Goal: Information Seeking & Learning: Learn about a topic

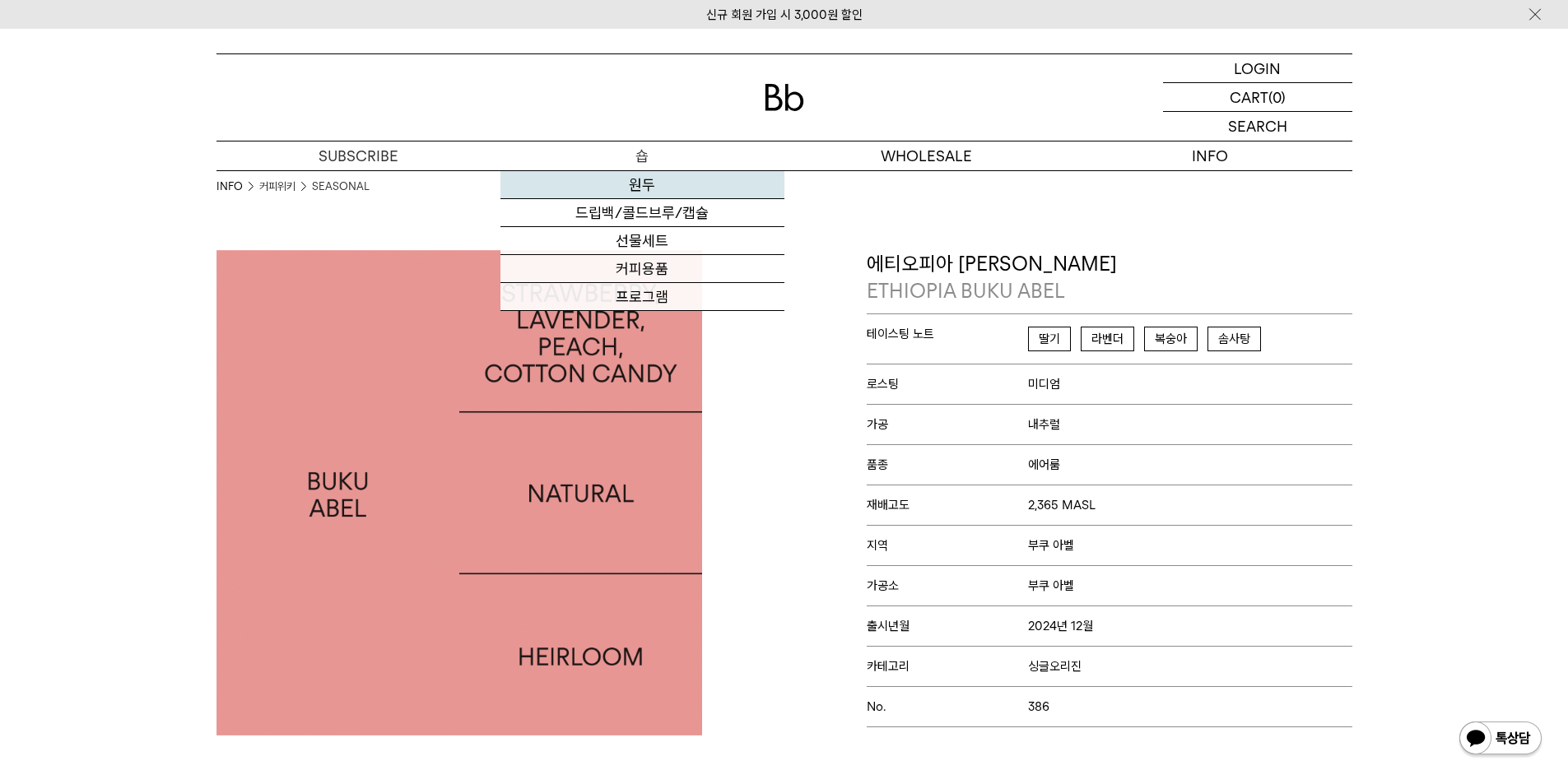
click at [652, 181] on link "원두" at bounding box center [643, 185] width 284 height 28
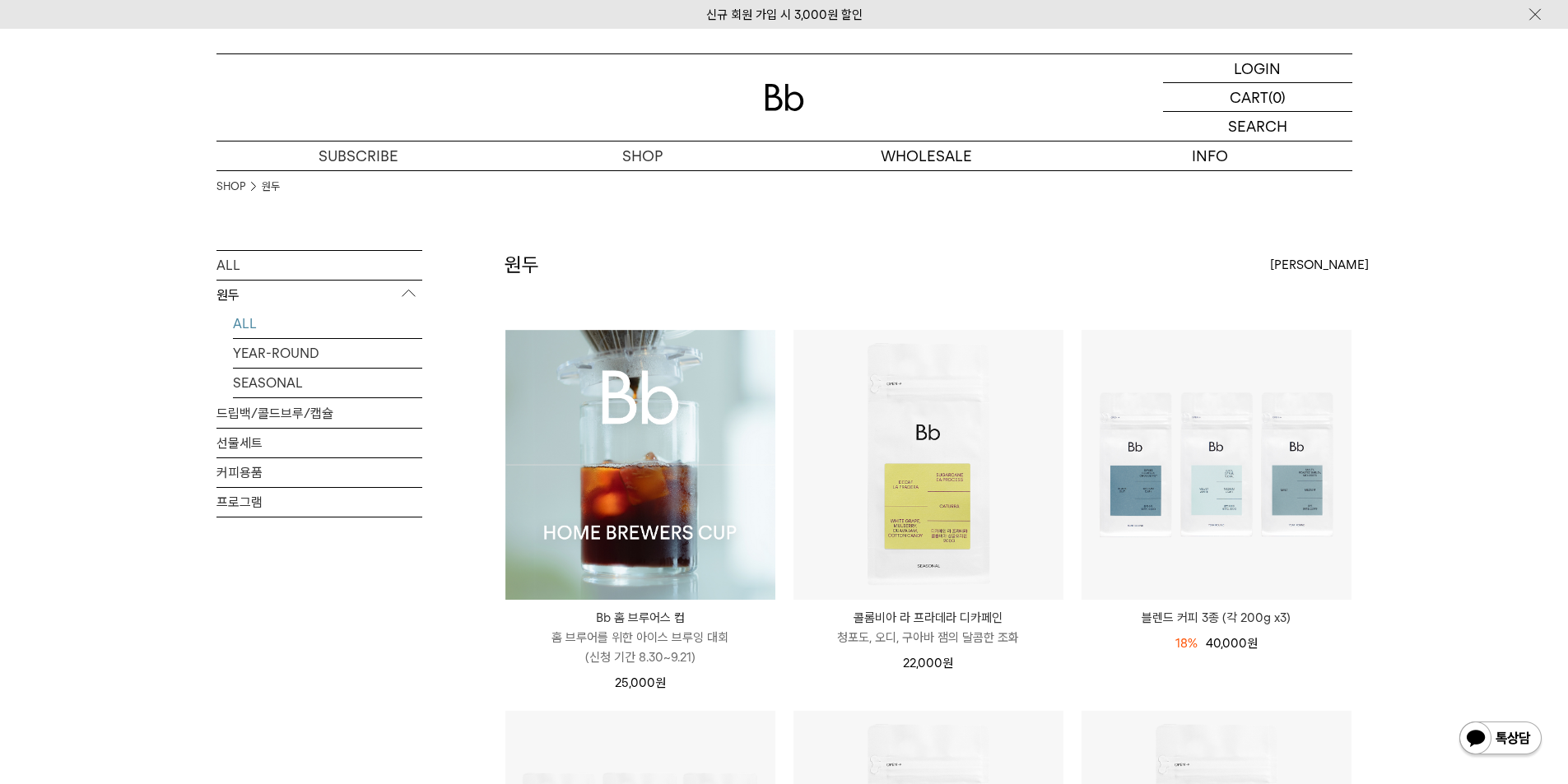
click at [641, 520] on img at bounding box center [640, 464] width 270 height 270
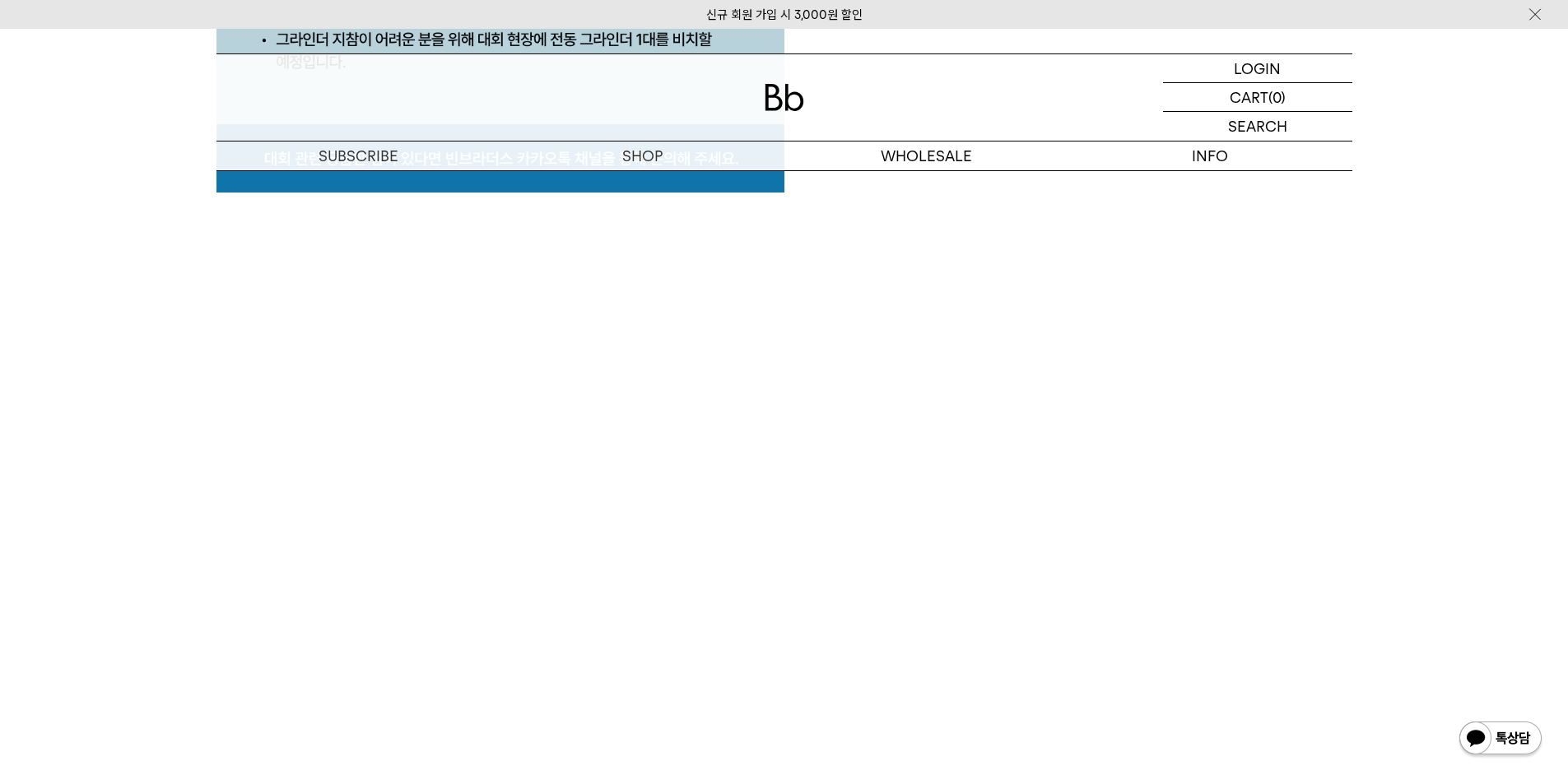
scroll to position [8062, 0]
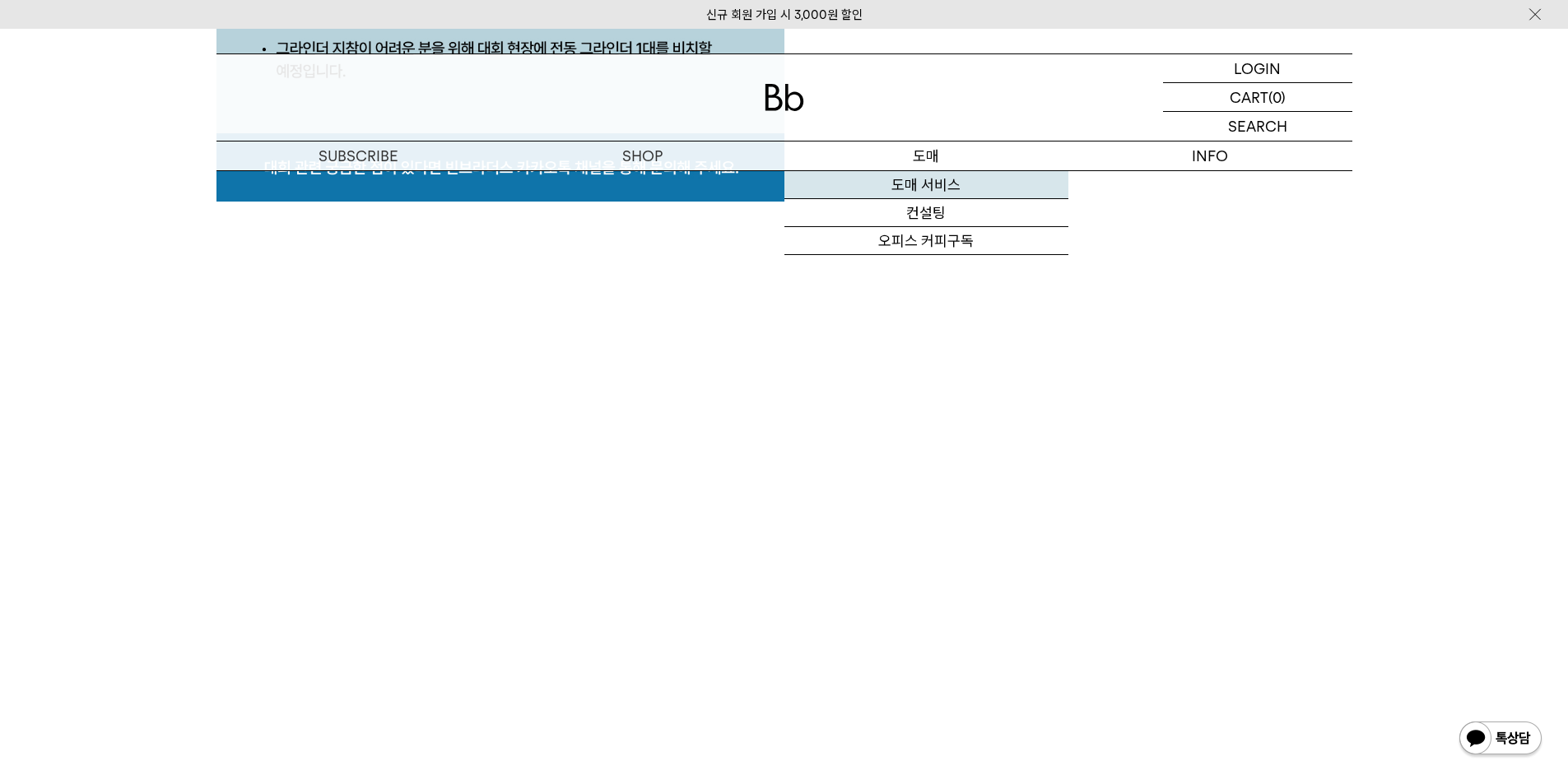
click at [932, 180] on link "도매 서비스" at bounding box center [926, 185] width 284 height 28
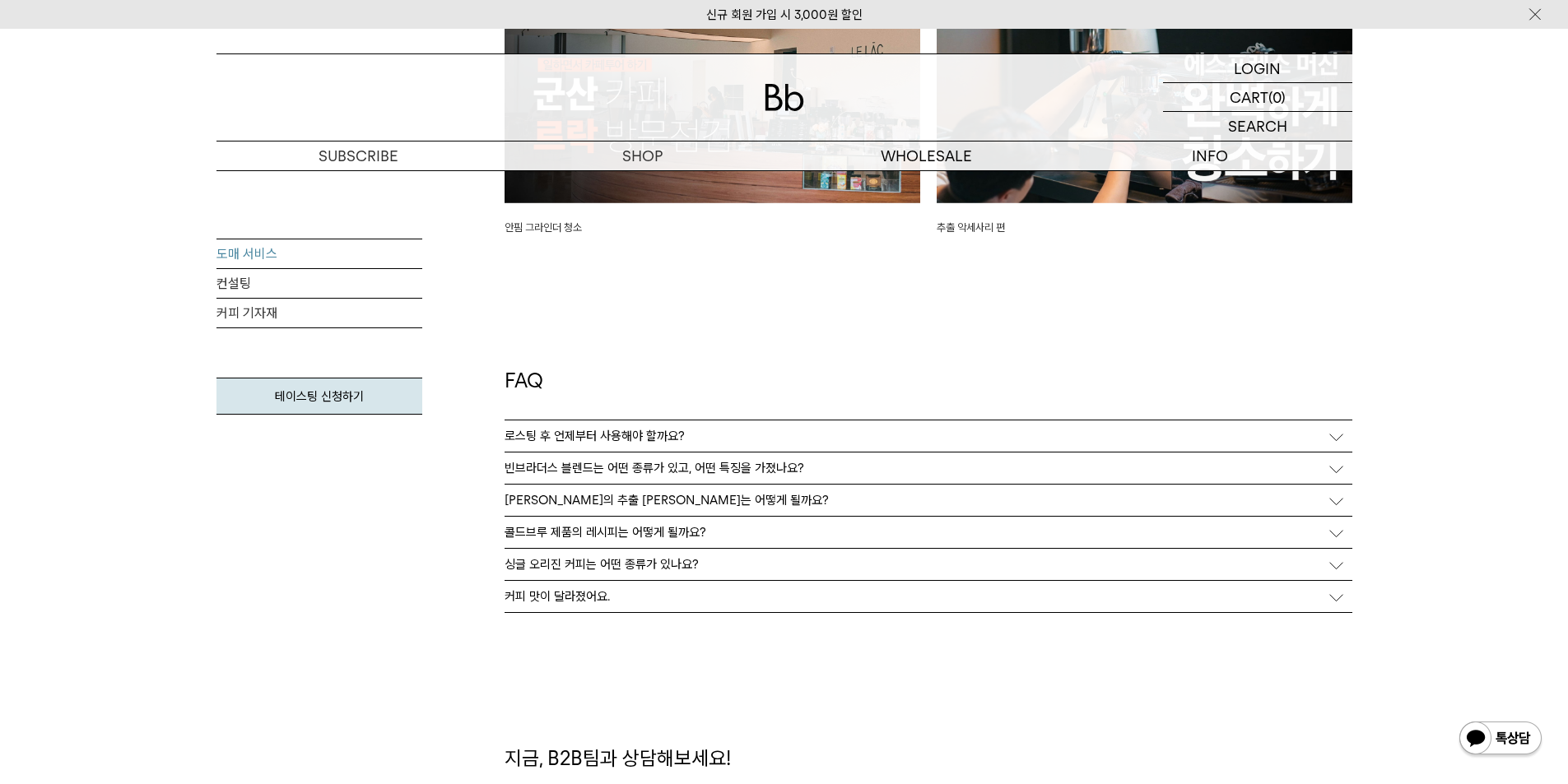
scroll to position [4113, 0]
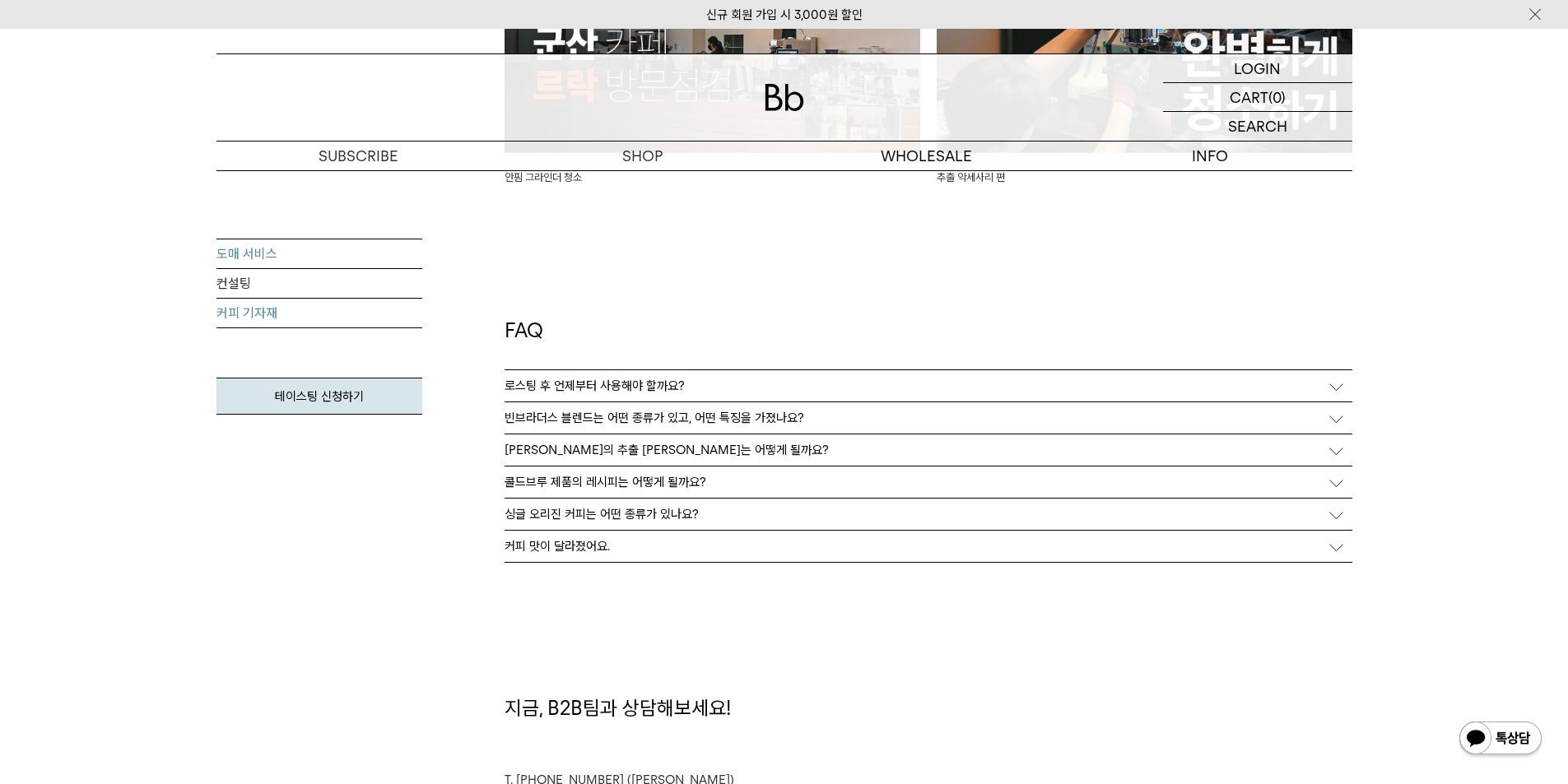
click at [258, 326] on link "커피 기자재" at bounding box center [319, 313] width 206 height 29
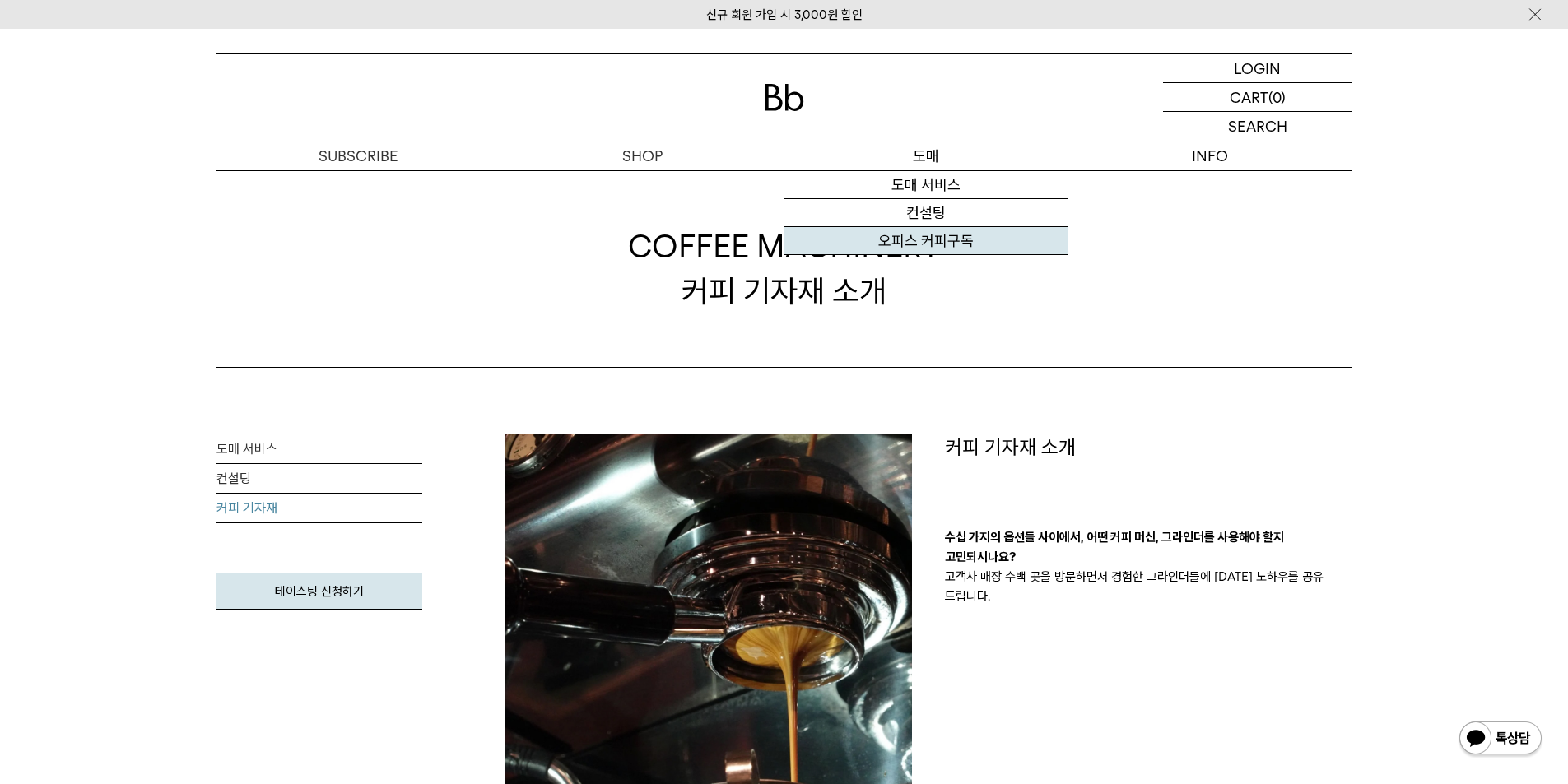
click at [931, 242] on link "오피스 커피구독" at bounding box center [926, 240] width 284 height 28
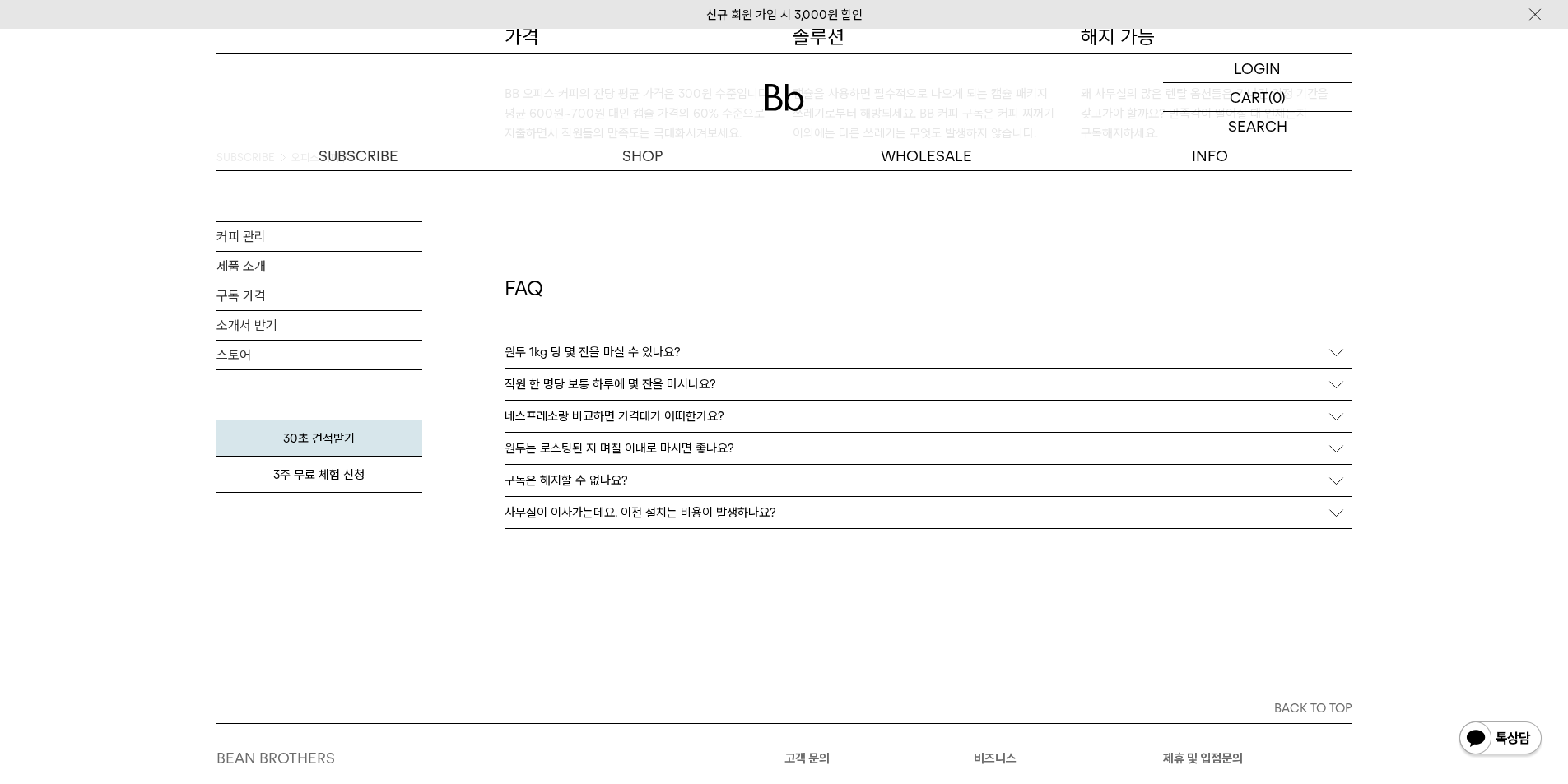
scroll to position [2962, 0]
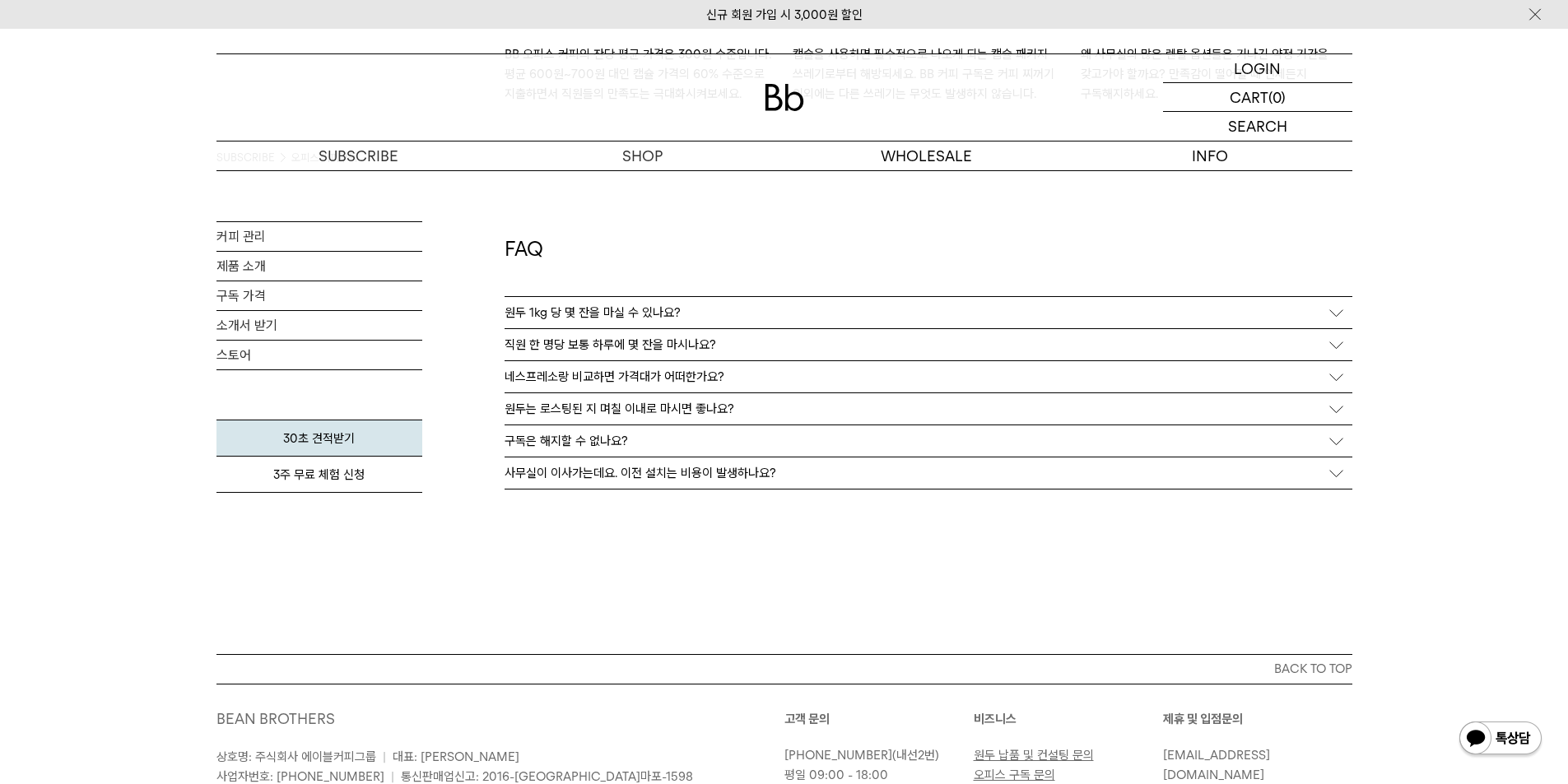
click at [586, 311] on p "원두 1kg 당 몇 잔을 마실 수 있나요?" at bounding box center [592, 312] width 176 height 15
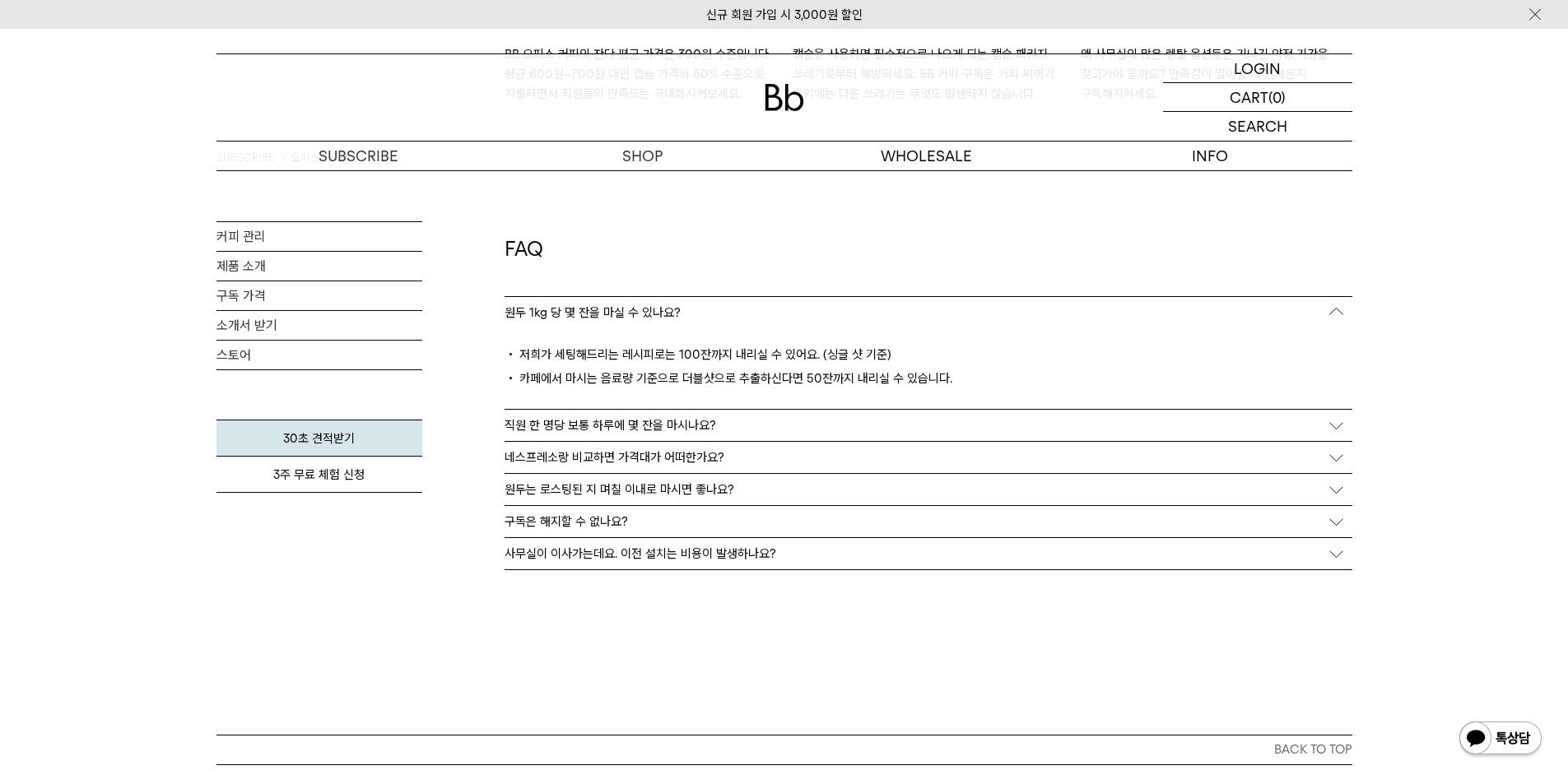
click at [679, 425] on p "직원 한 명당 보통 하루에 몇 잔을 마시나요?" at bounding box center [609, 426] width 211 height 15
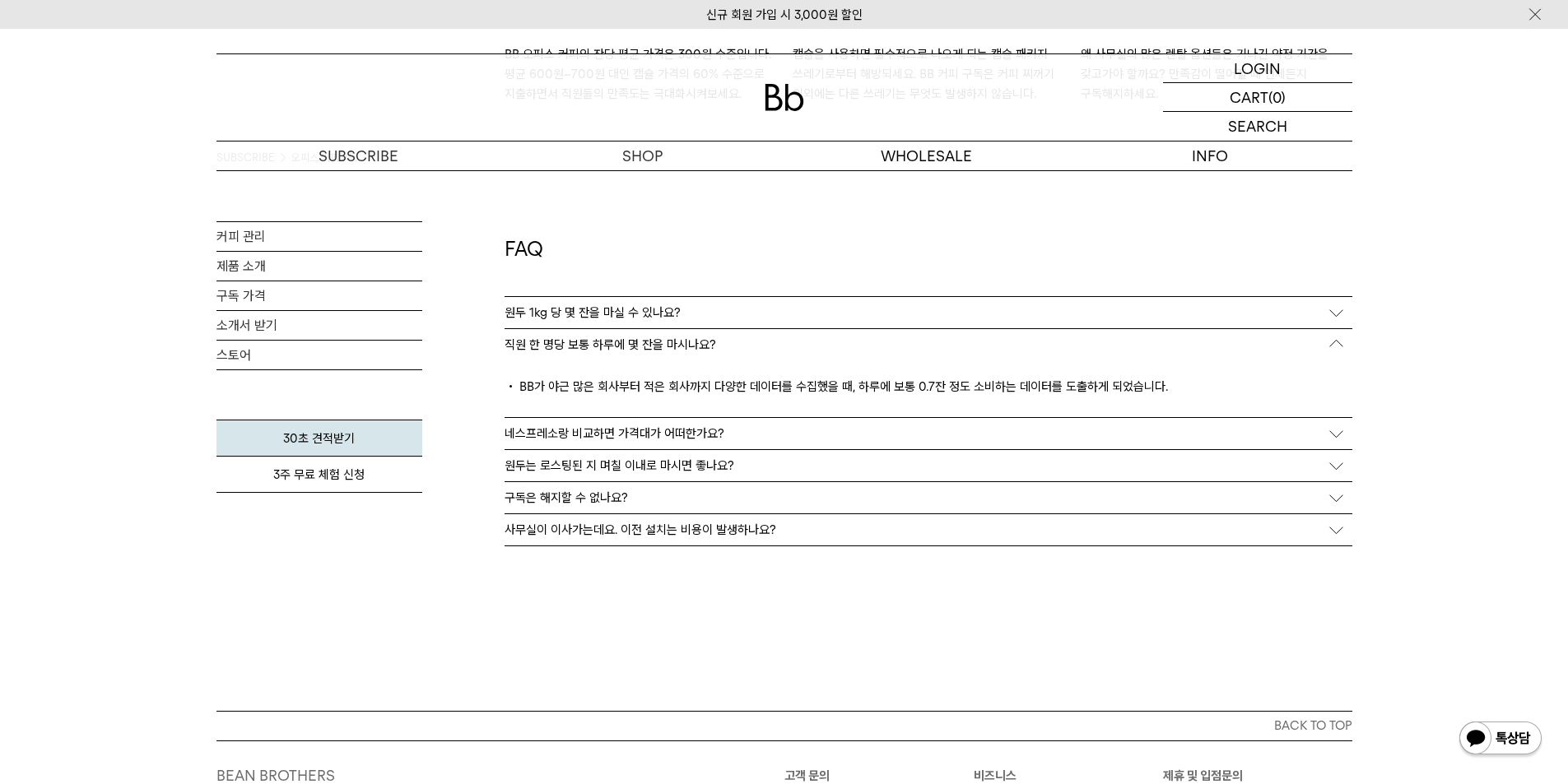
click at [652, 428] on p "네스프레소랑 비교하면 가격대가 어떠한가요?" at bounding box center [614, 434] width 219 height 15
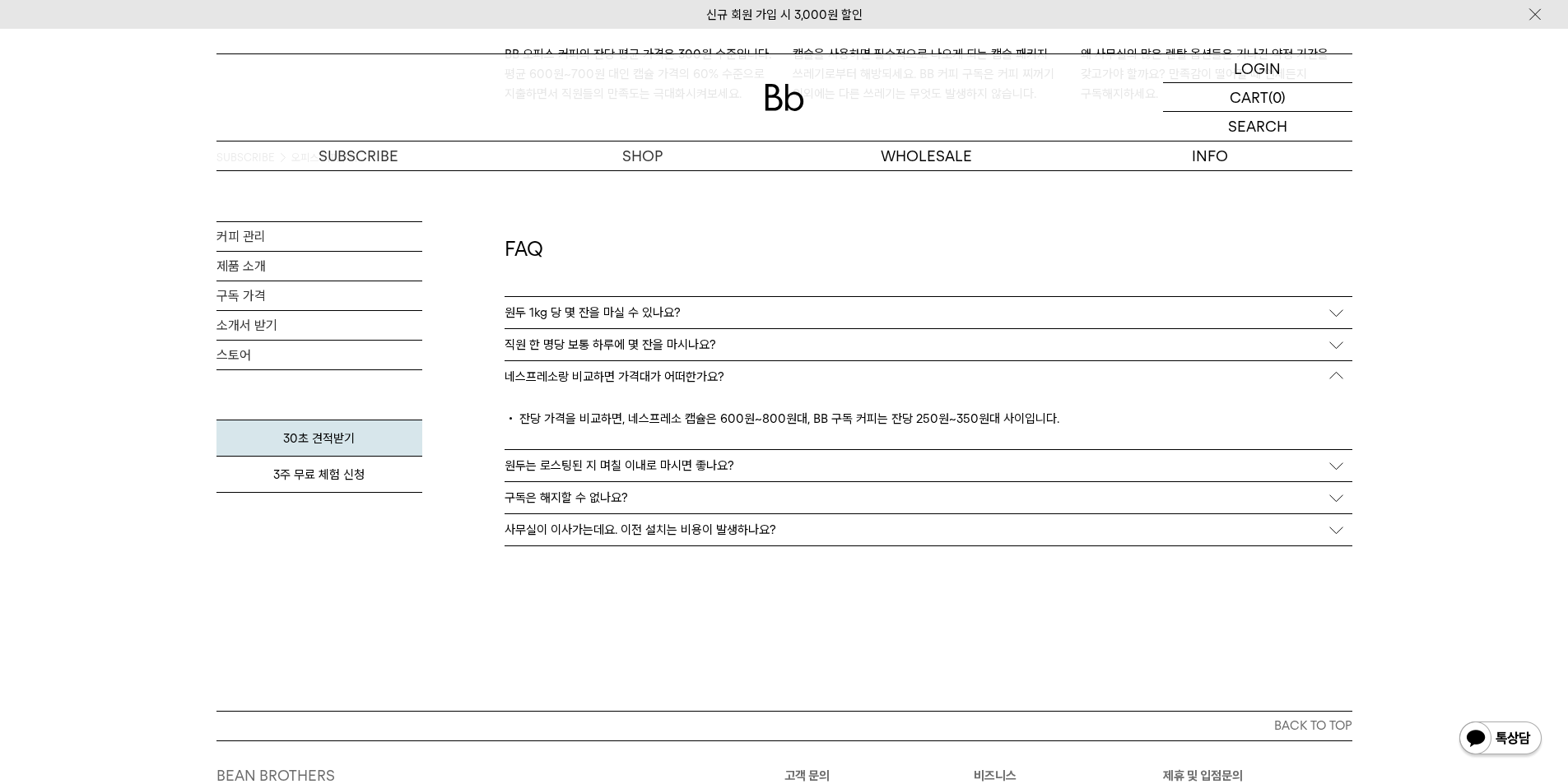
click at [678, 465] on p "원두는 로스팅된 지 며칠 이내로 마시면 좋나요?" at bounding box center [619, 465] width 230 height 15
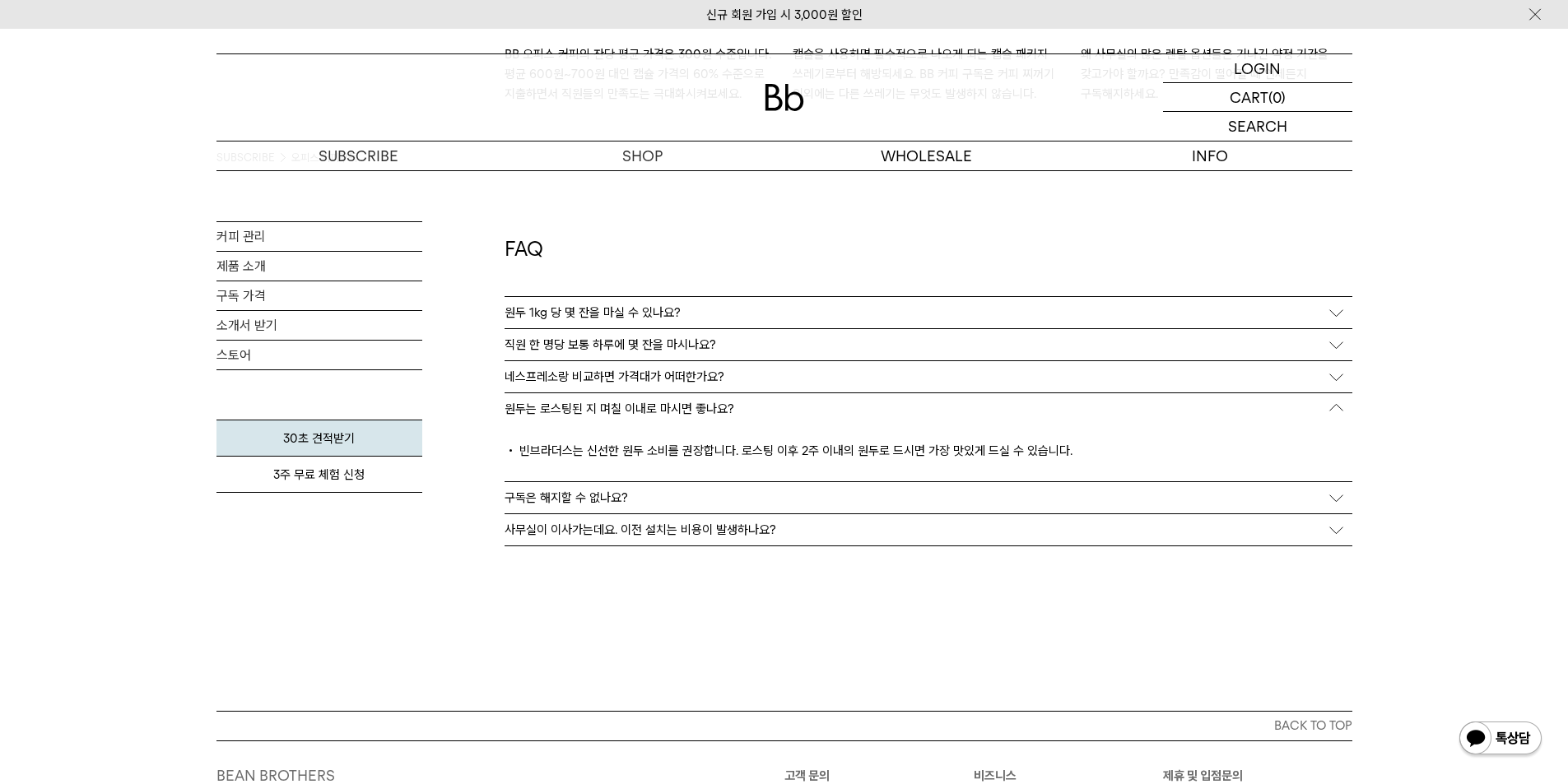
click at [608, 494] on p "구독은 해지할 수 없나요?" at bounding box center [566, 497] width 124 height 15
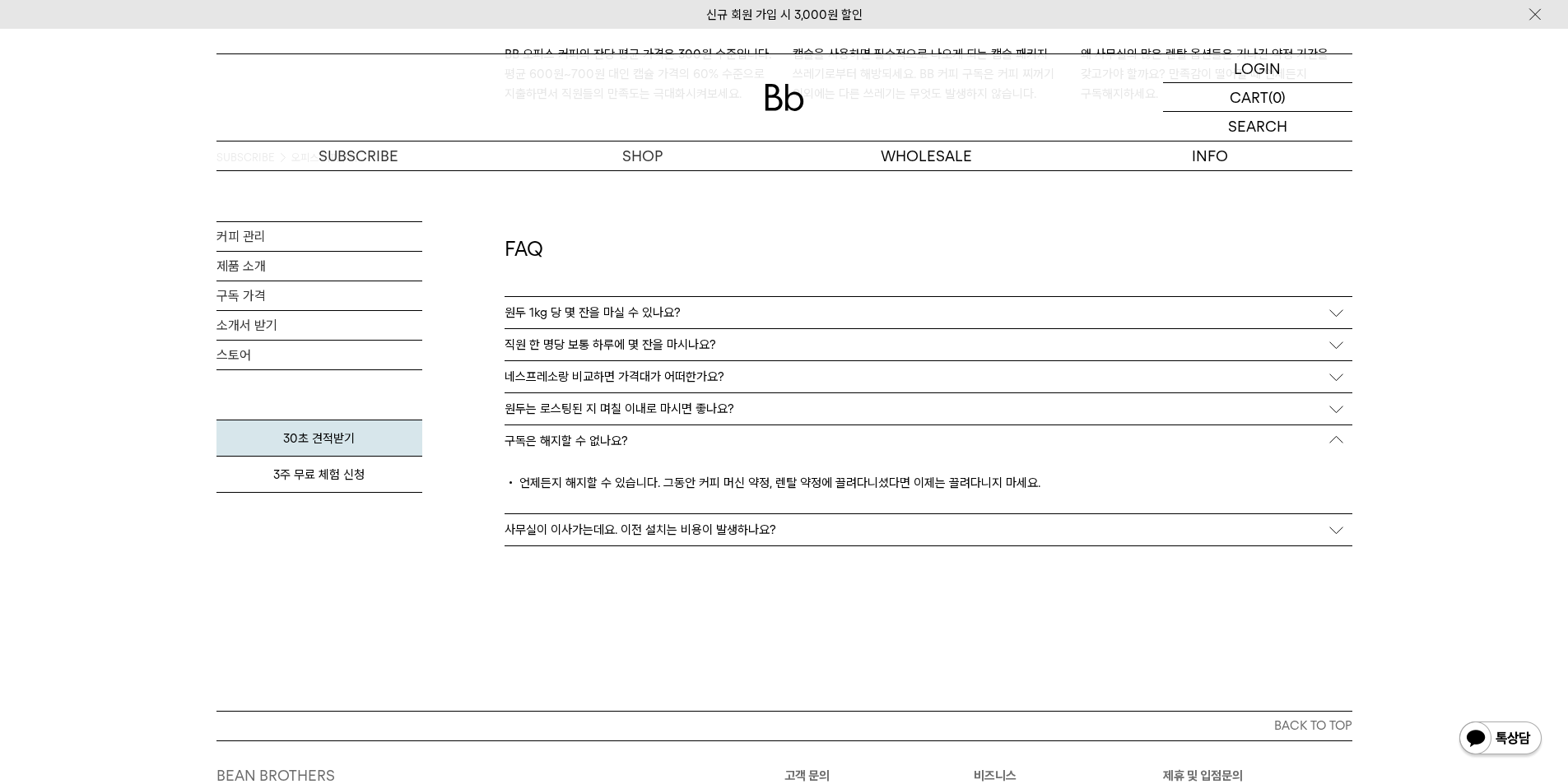
click at [588, 527] on p "사무실이 이사가는데요. 이전 설치는 비용이 발생하나요?" at bounding box center [640, 530] width 272 height 15
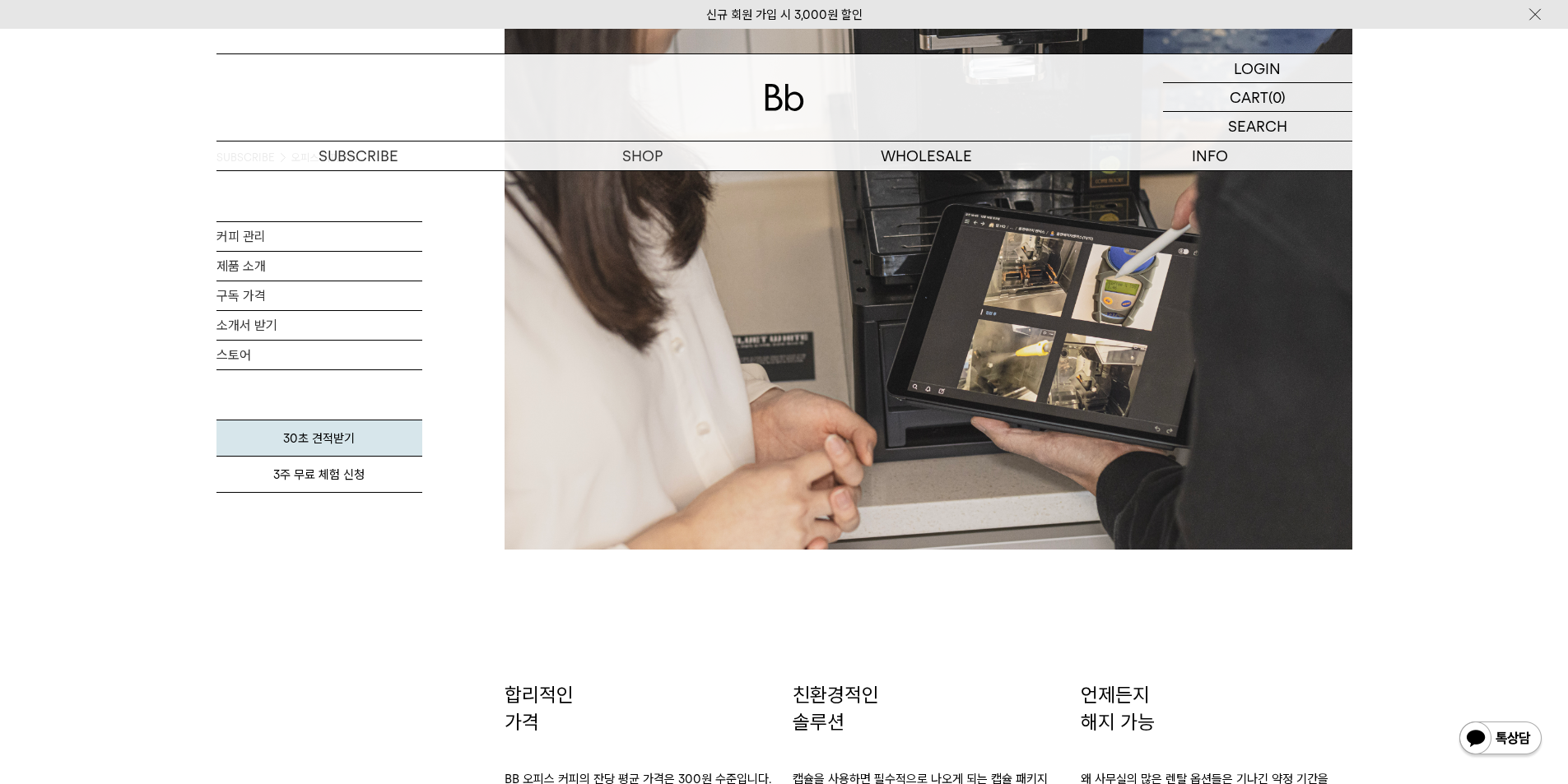
scroll to position [2221, 0]
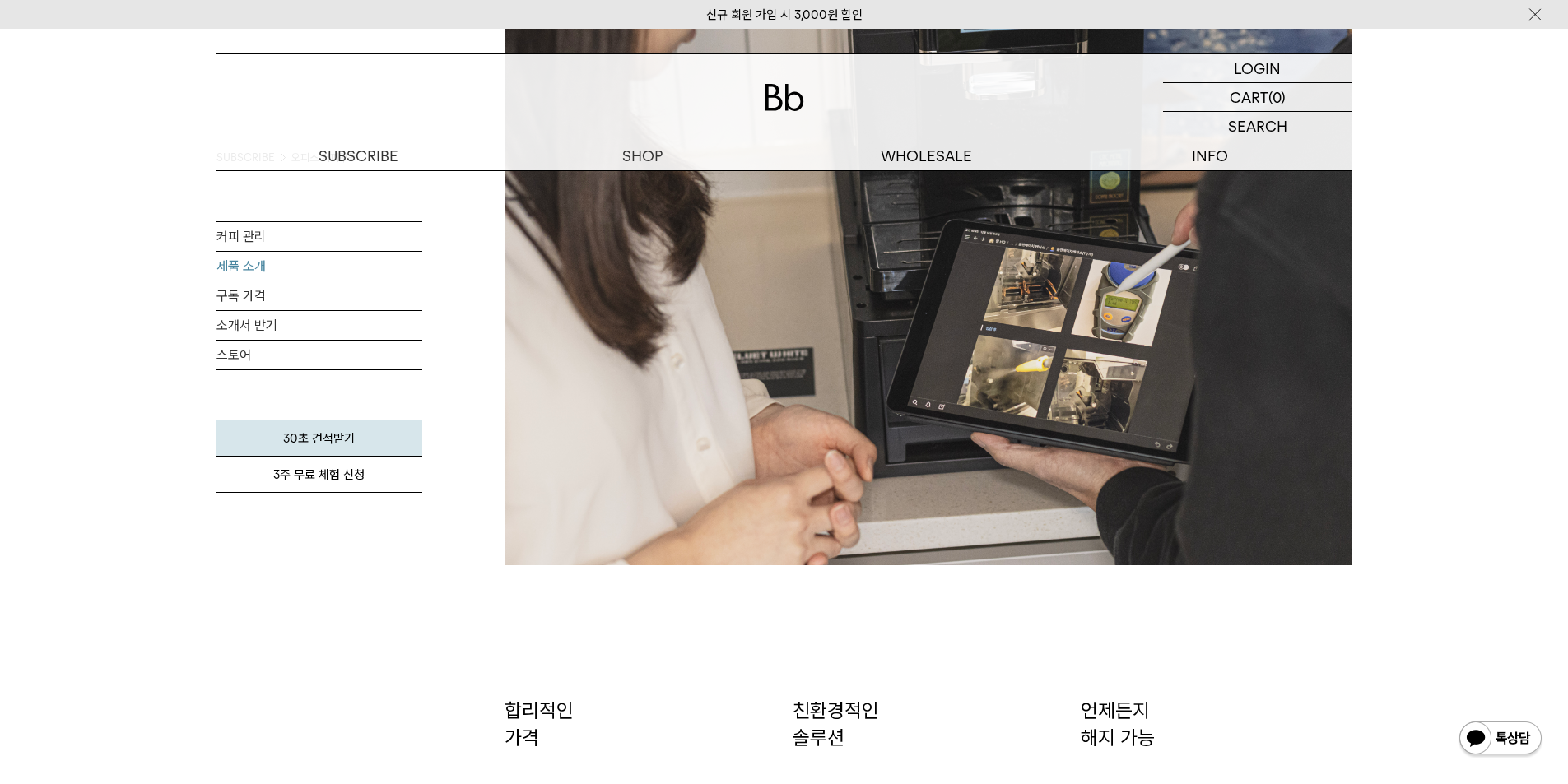
click at [232, 277] on link "제품 소개" at bounding box center [319, 265] width 206 height 29
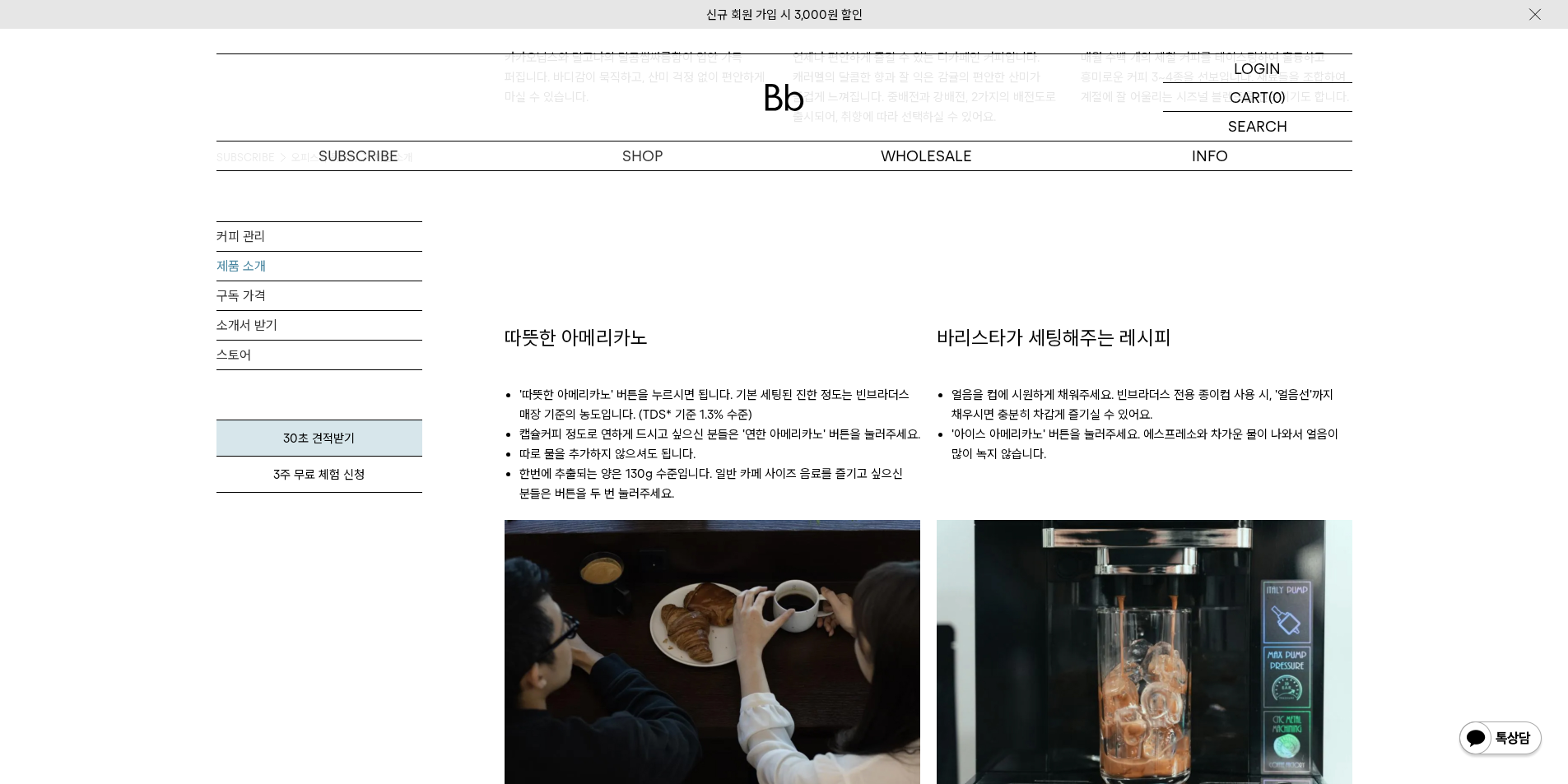
scroll to position [1234, 0]
